Goal: Transaction & Acquisition: Purchase product/service

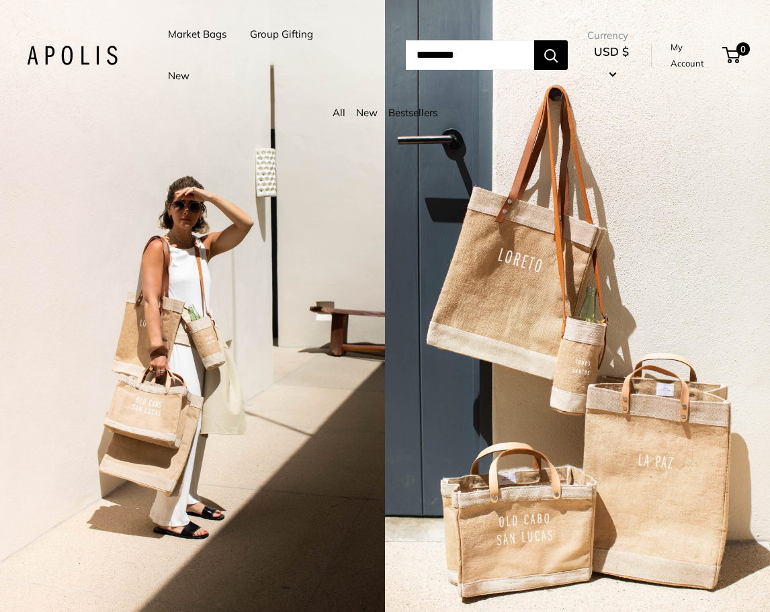
click at [193, 36] on link "Market Bags" at bounding box center [197, 34] width 58 height 19
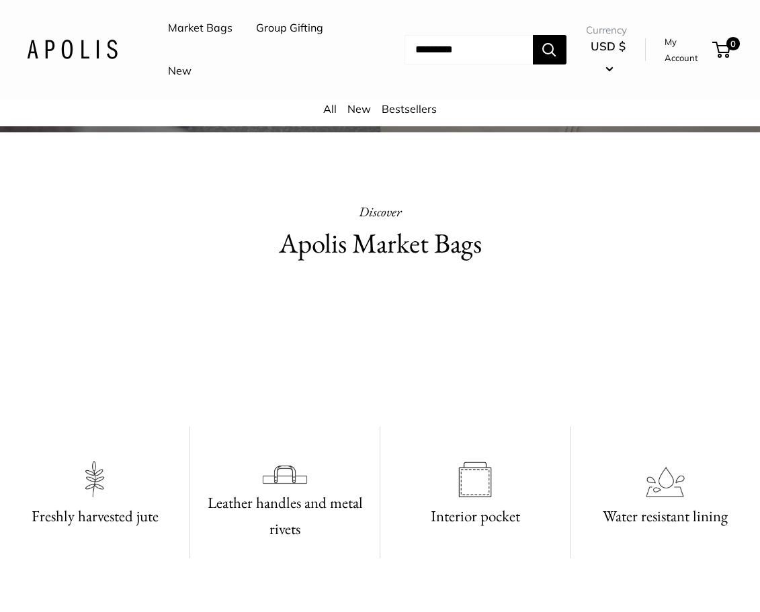
scroll to position [336, 0]
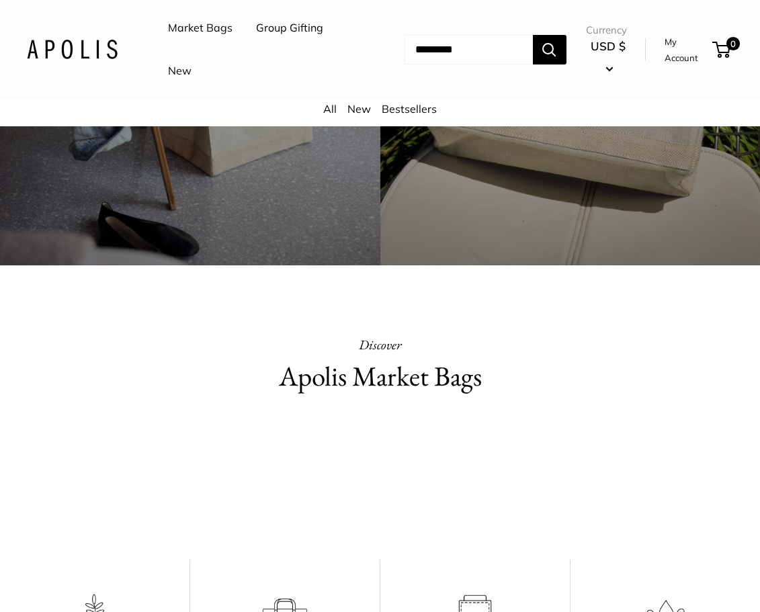
click at [425, 383] on h2 "Apolis Market Bags" at bounding box center [380, 377] width 353 height 40
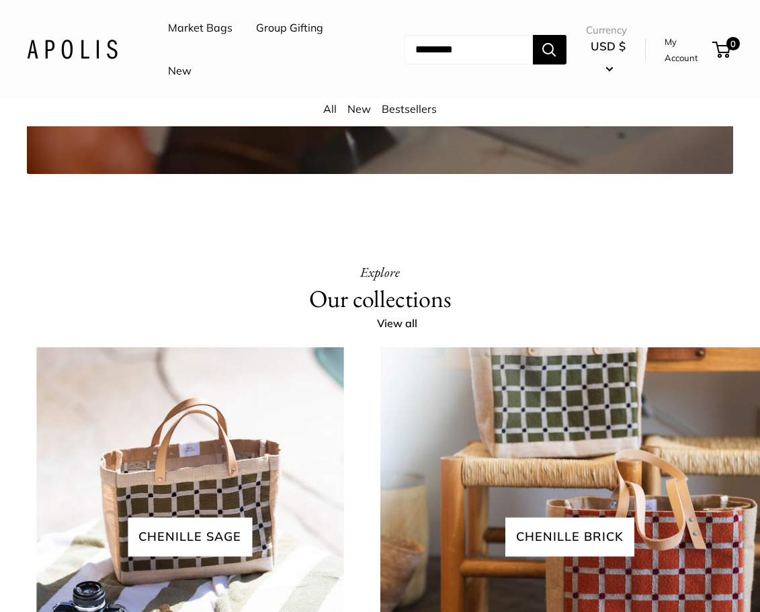
scroll to position [2552, 0]
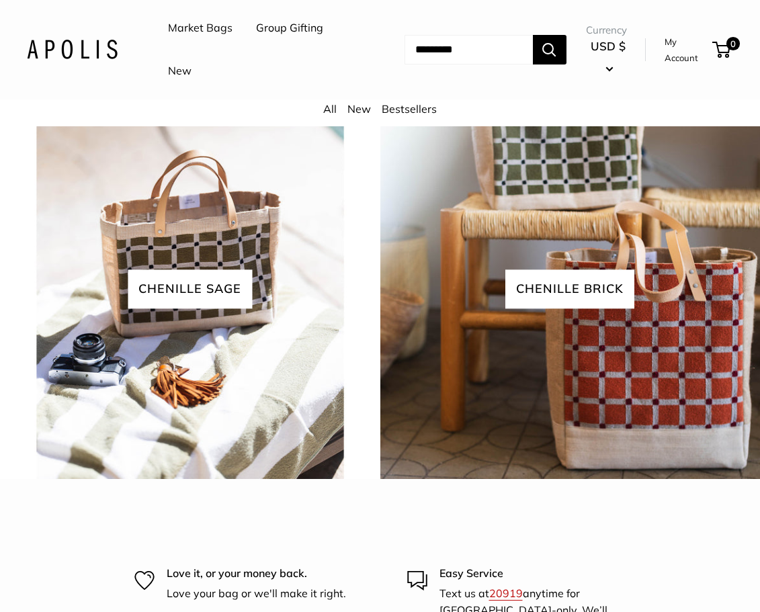
click at [398, 86] on link "View all" at bounding box center [404, 76] width 55 height 20
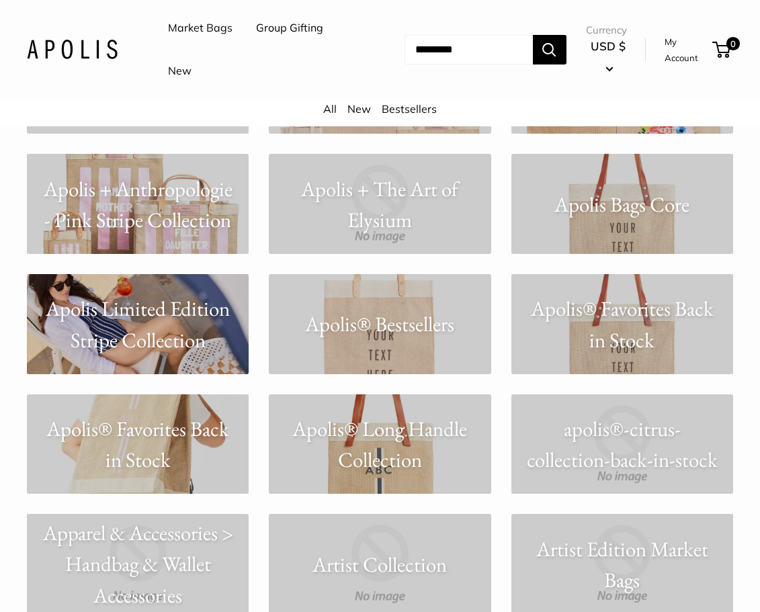
scroll to position [806, 0]
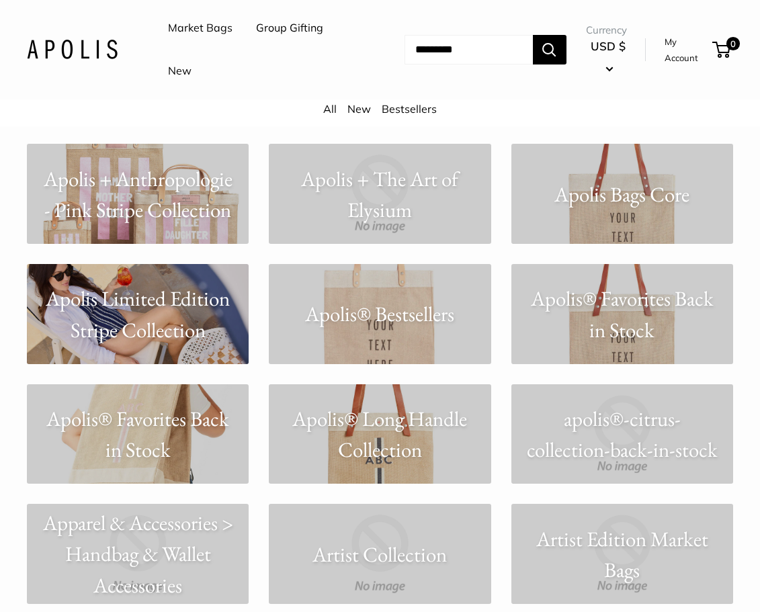
click at [408, 424] on p "Apolis® Long Handle Collection" at bounding box center [380, 433] width 222 height 62
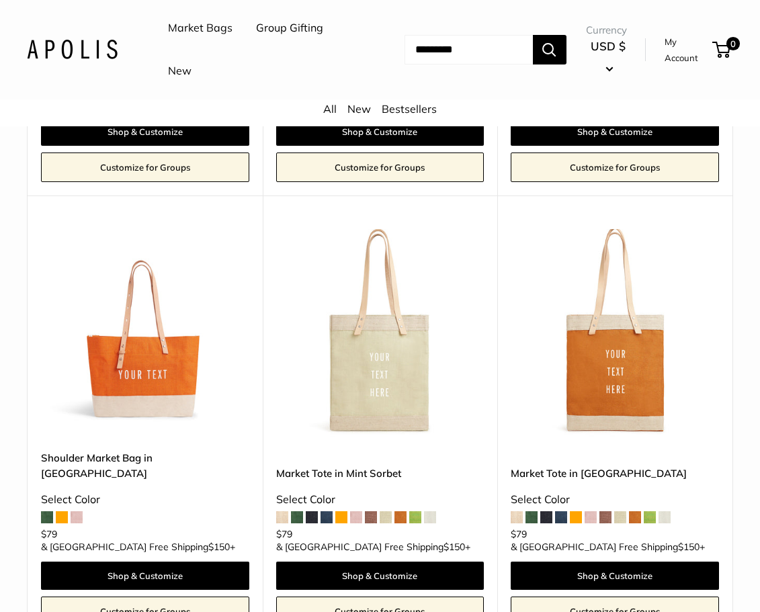
scroll to position [537, 0]
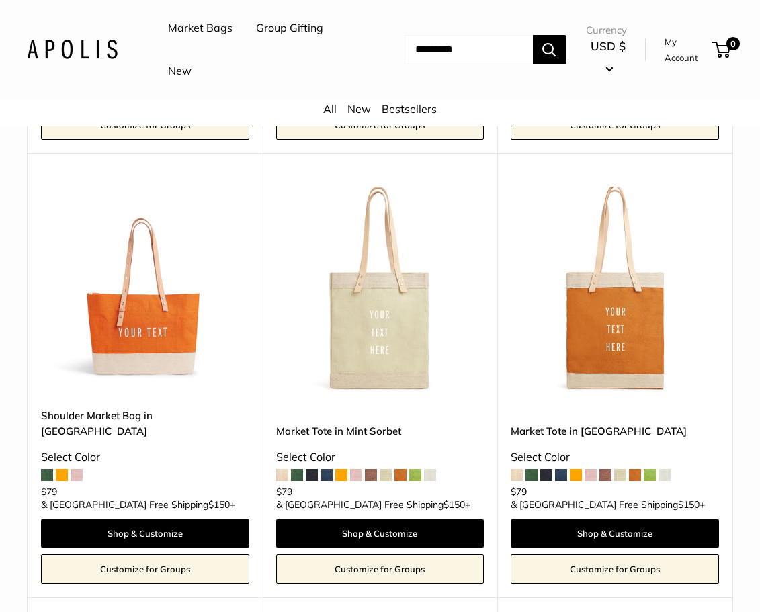
click at [42, 469] on span at bounding box center [47, 475] width 12 height 12
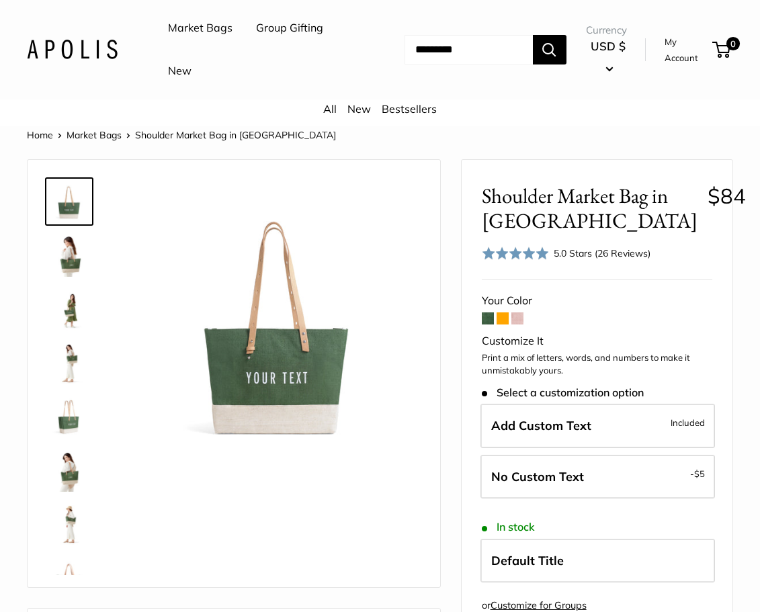
click at [63, 315] on img at bounding box center [69, 308] width 43 height 43
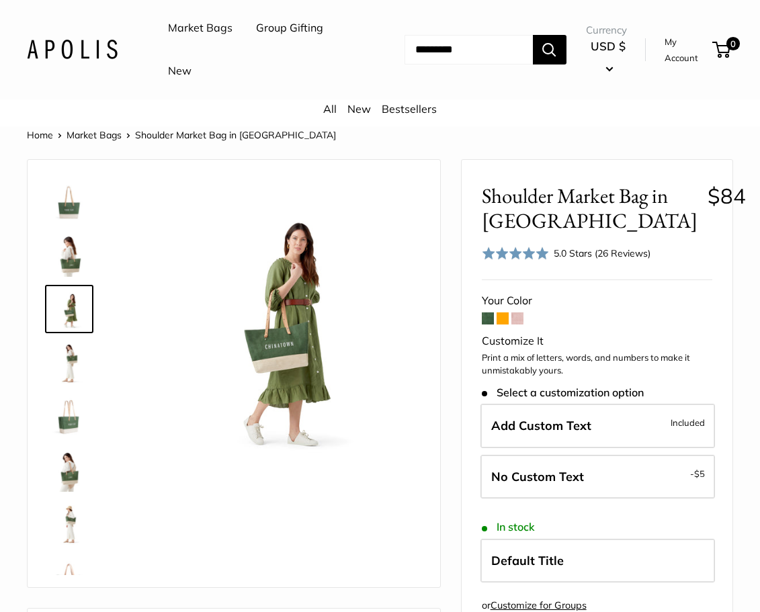
click at [73, 368] on img at bounding box center [69, 362] width 43 height 43
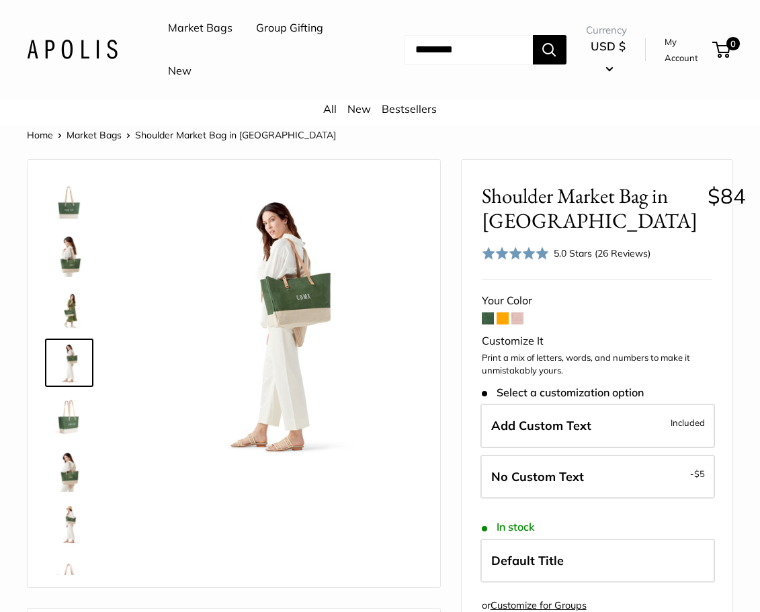
click at [71, 418] on img at bounding box center [69, 416] width 43 height 43
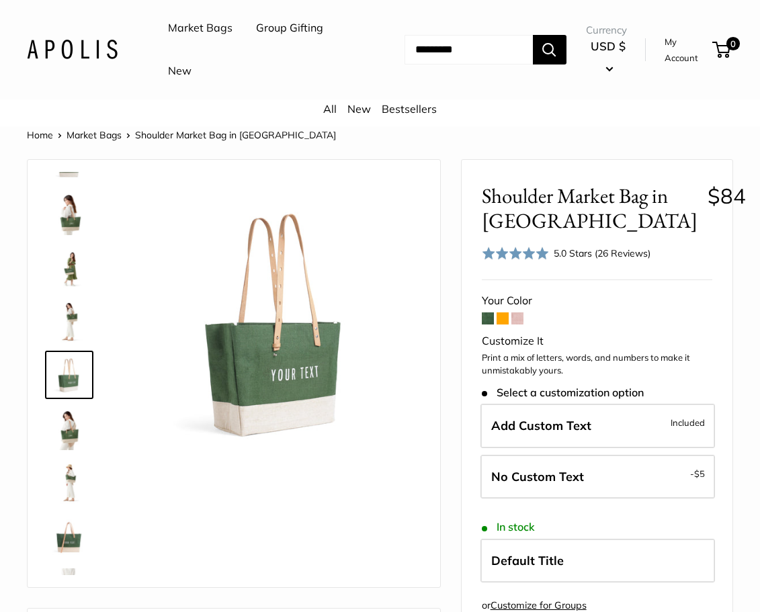
click at [64, 442] on img at bounding box center [69, 428] width 43 height 43
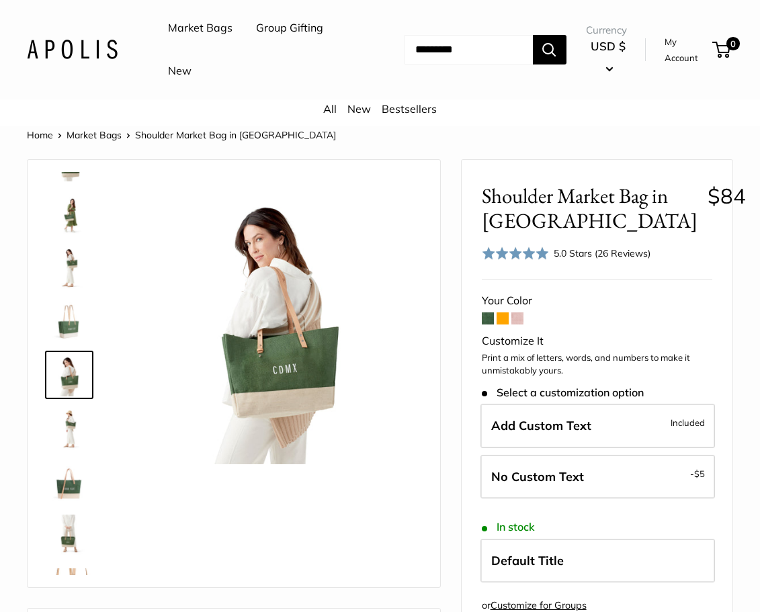
click at [67, 459] on link at bounding box center [69, 482] width 48 height 48
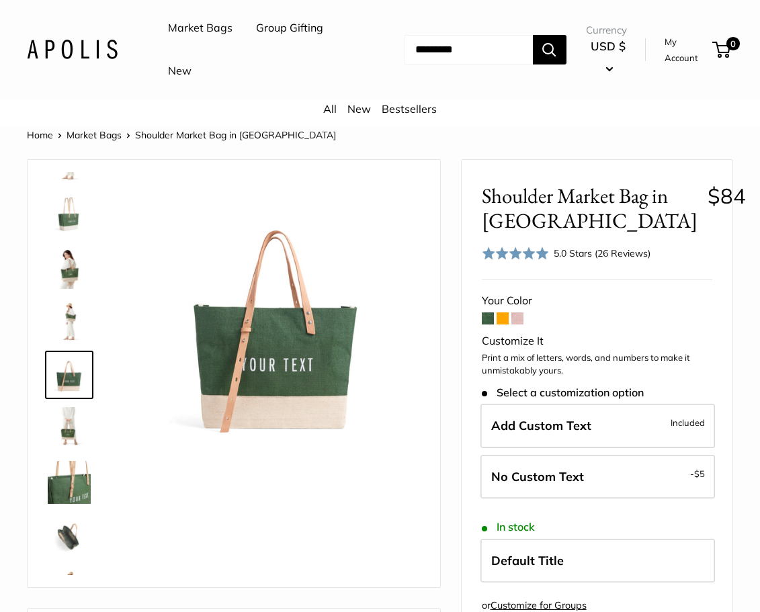
click at [70, 480] on img at bounding box center [69, 482] width 43 height 43
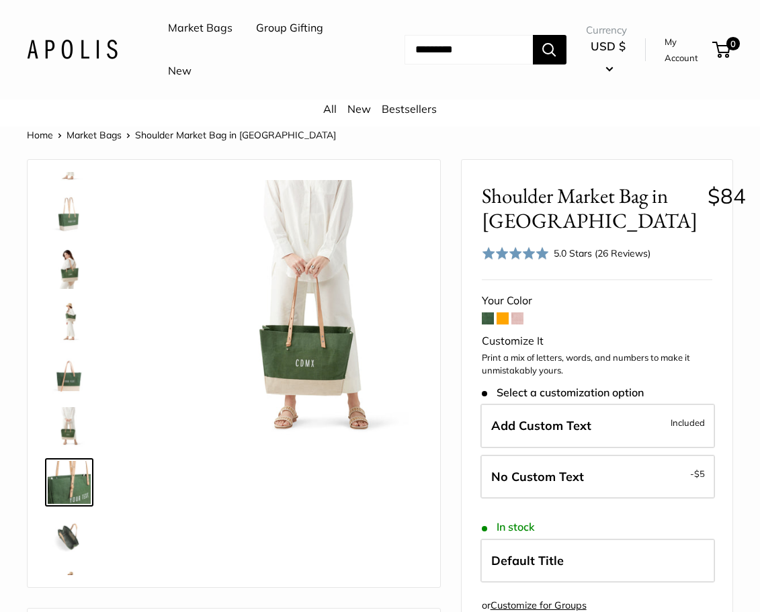
scroll to position [310, 0]
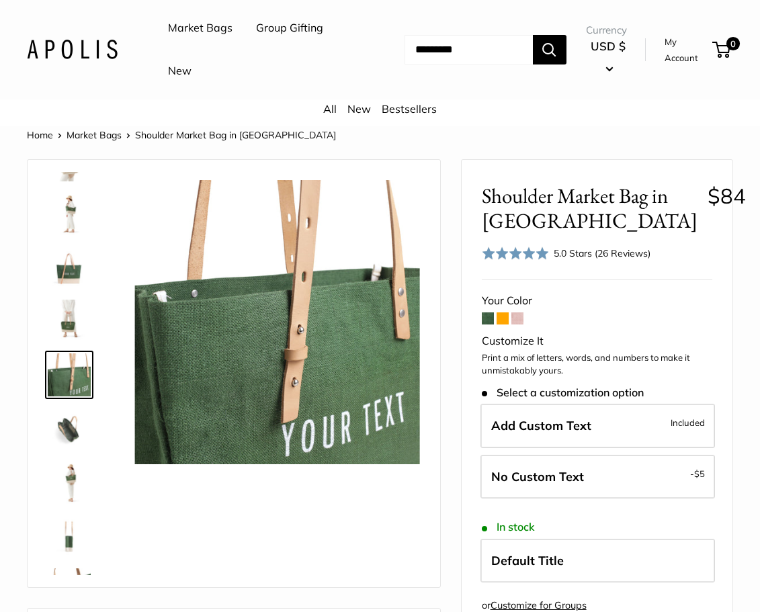
click at [67, 438] on img at bounding box center [69, 428] width 43 height 43
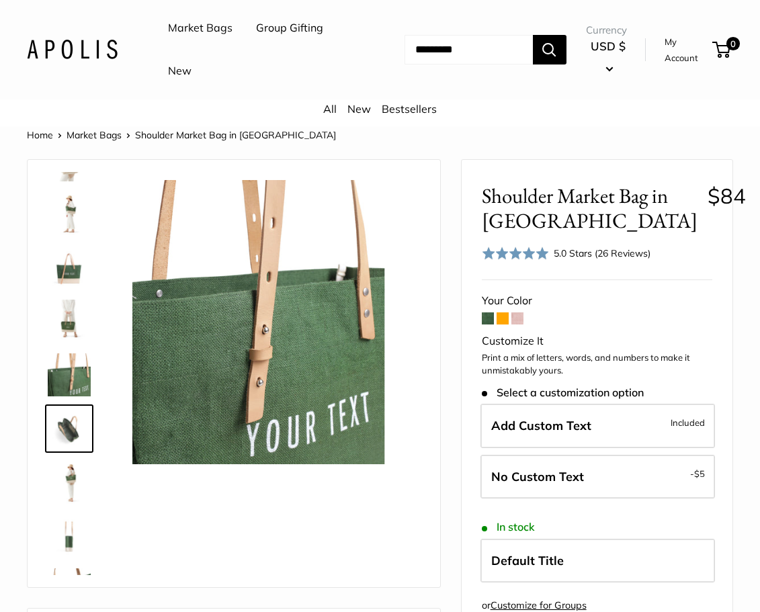
scroll to position [364, 0]
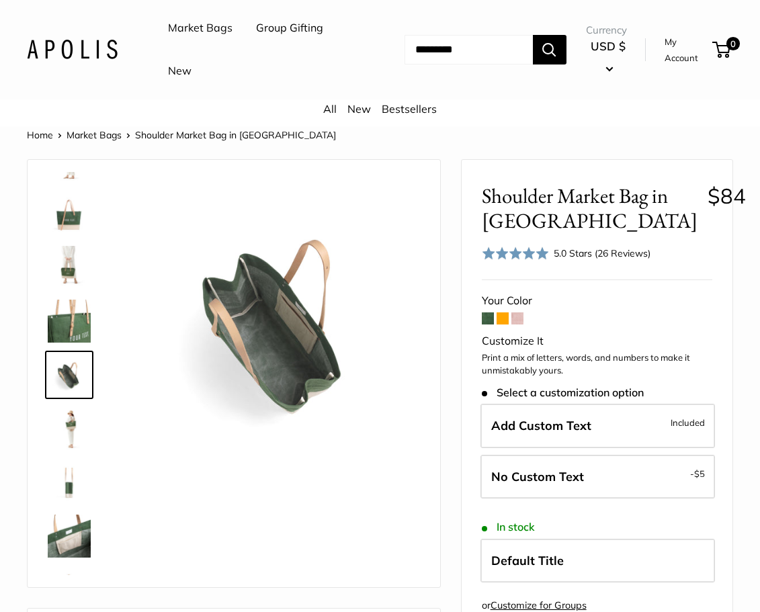
click at [70, 424] on img at bounding box center [69, 428] width 43 height 43
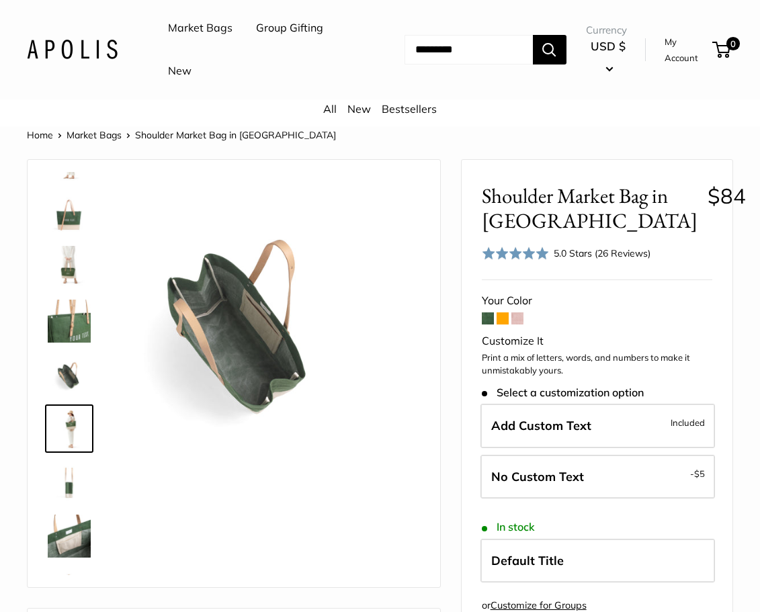
scroll to position [418, 0]
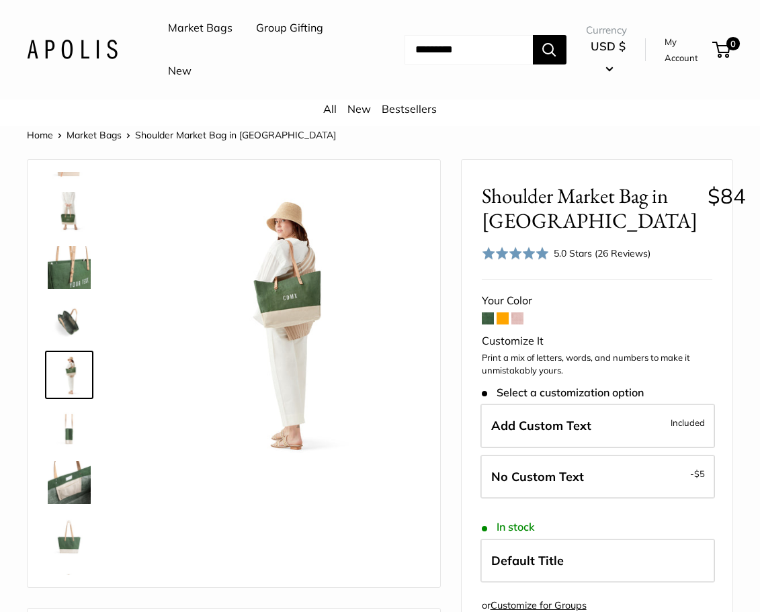
click at [73, 441] on img at bounding box center [69, 428] width 43 height 43
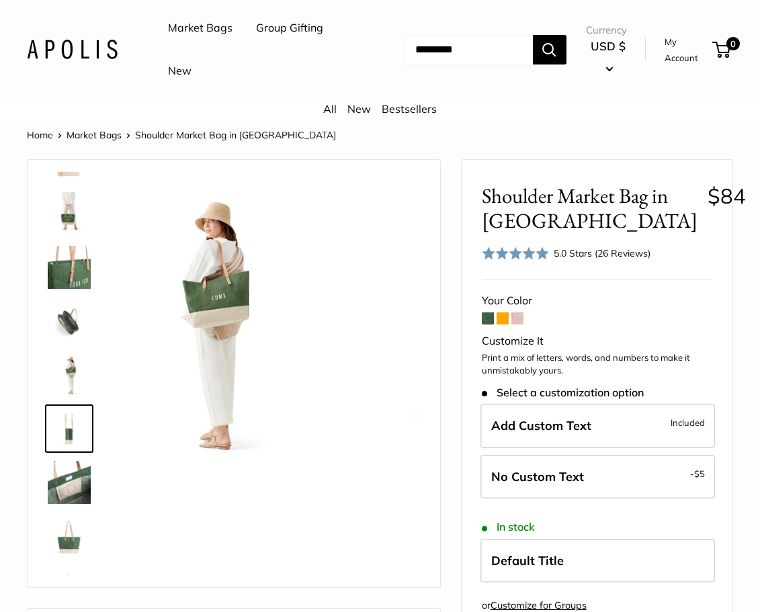
scroll to position [462, 0]
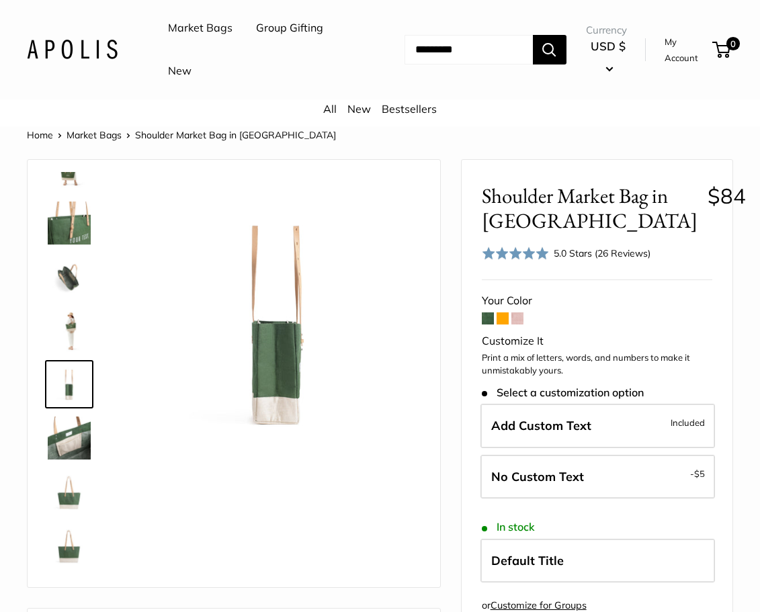
click at [73, 450] on img at bounding box center [69, 437] width 43 height 43
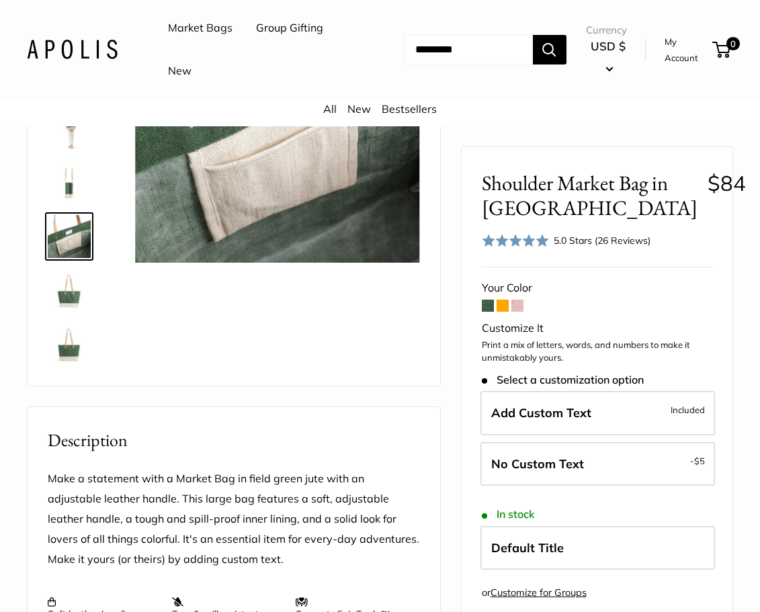
scroll to position [0, 0]
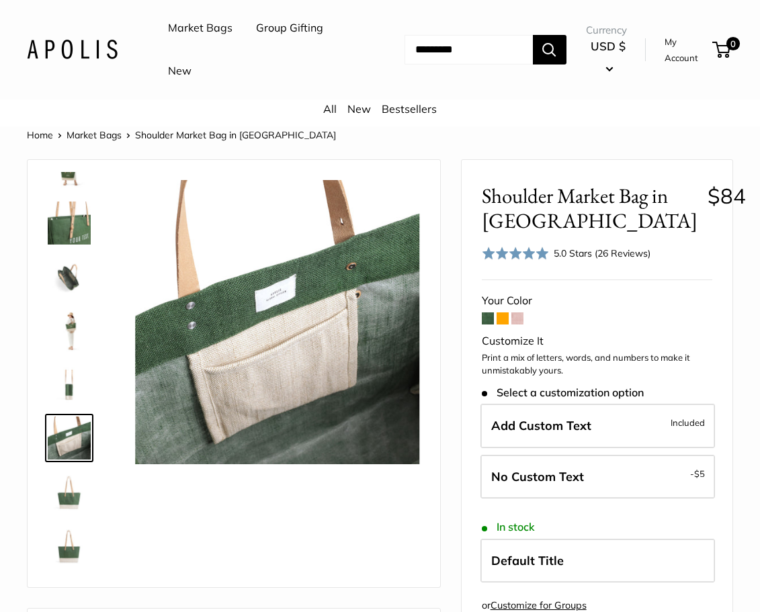
click at [65, 220] on img at bounding box center [69, 222] width 43 height 43
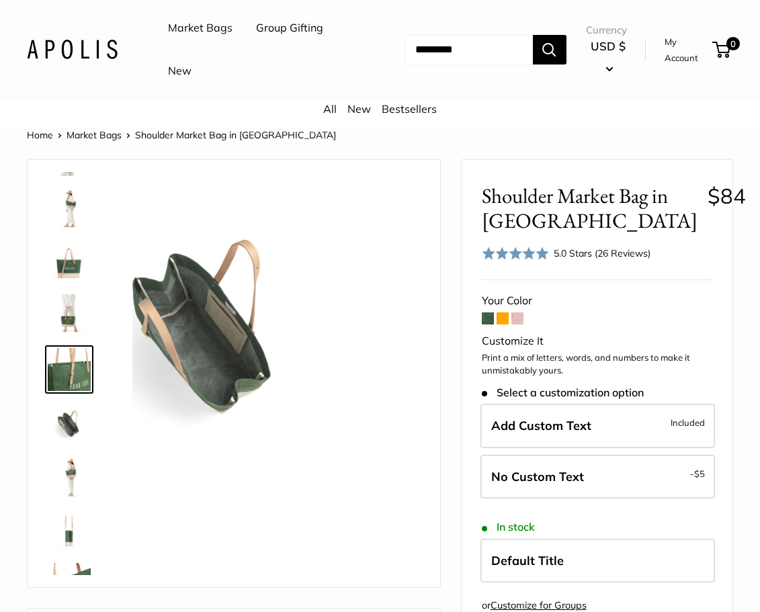
scroll to position [310, 0]
